Goal: Find specific page/section: Find specific page/section

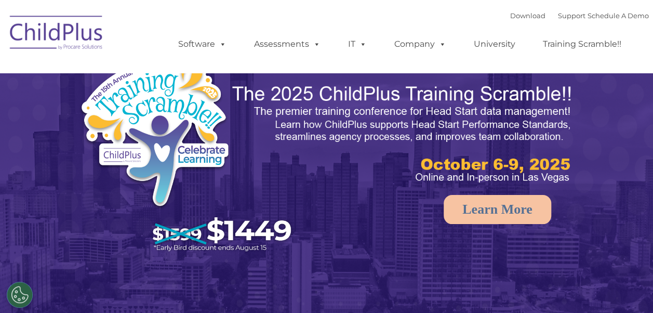
select select "MEDIUM"
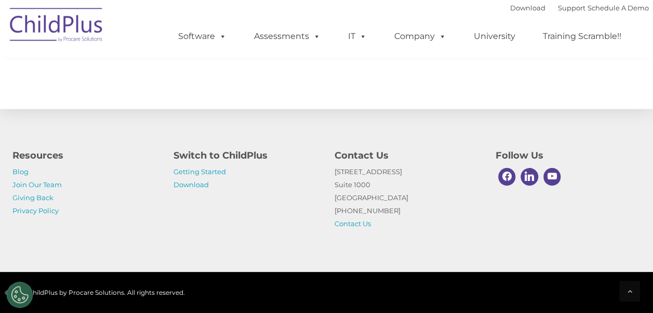
scroll to position [1257, 0]
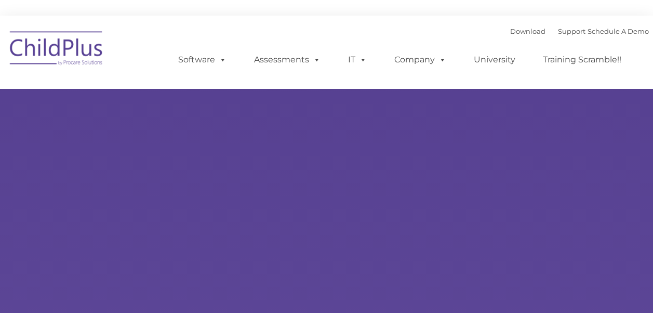
type input ""
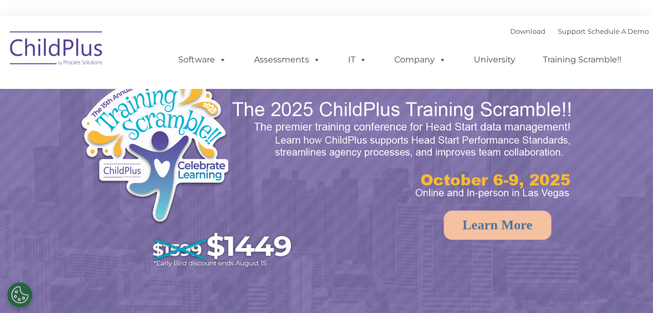
select select "MEDIUM"
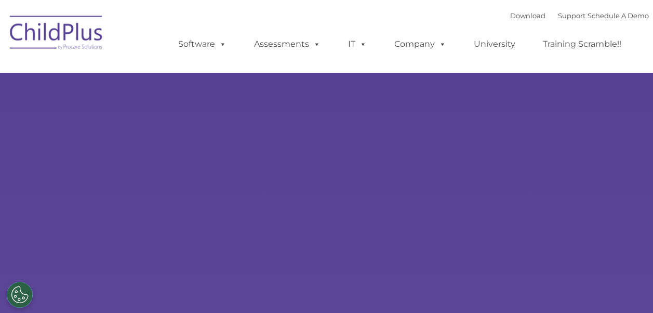
type input ""
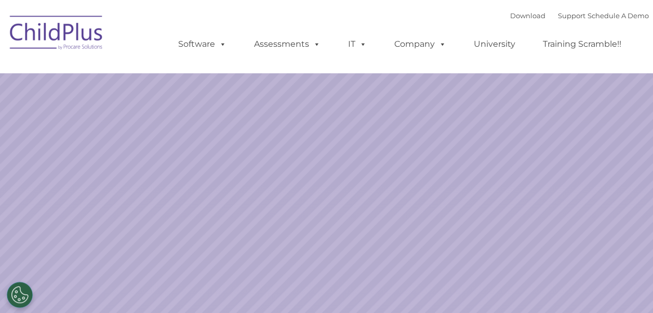
select select "MEDIUM"
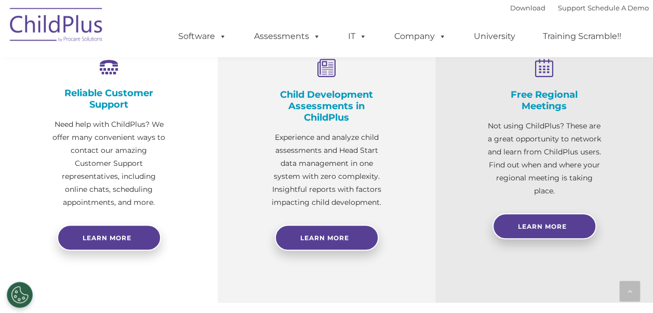
scroll to position [410, 0]
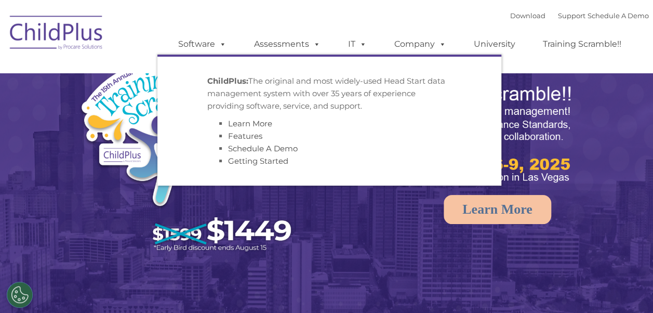
select select "MEDIUM"
